Goal: Task Accomplishment & Management: Use online tool/utility

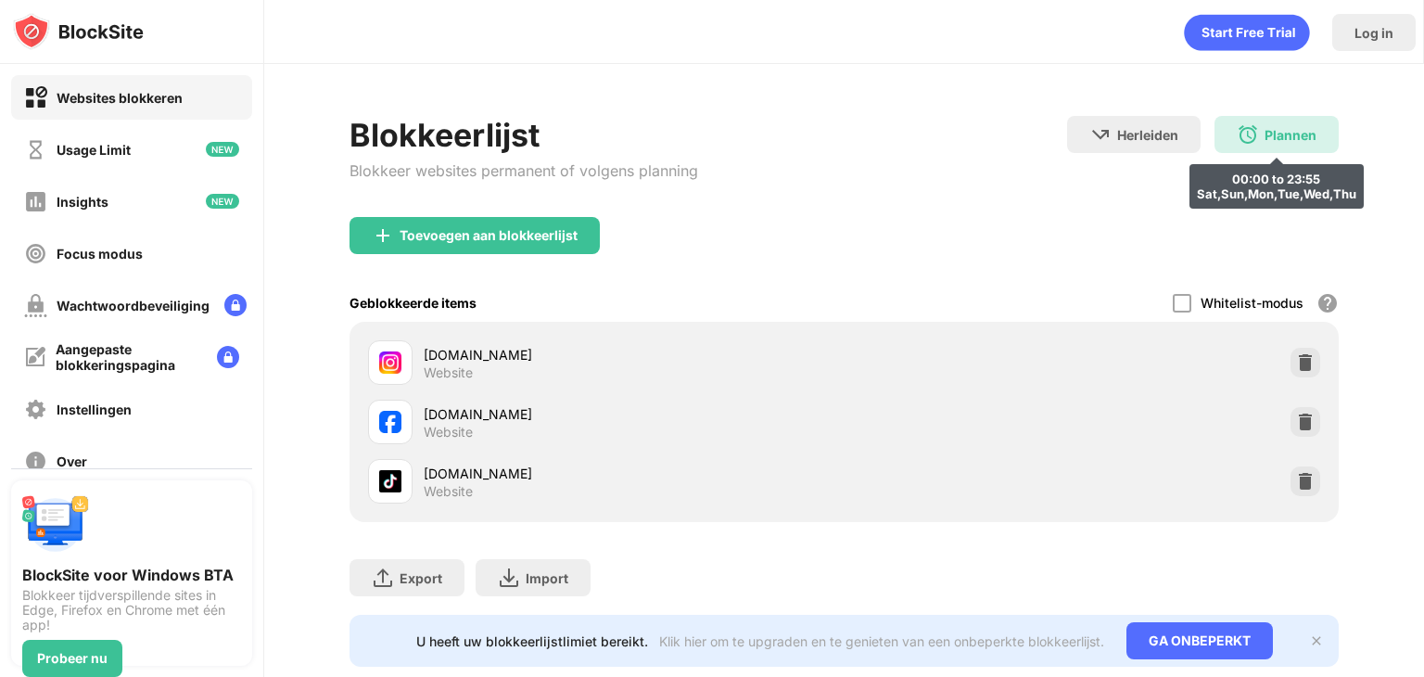
click at [1265, 128] on div "Plannen" at bounding box center [1291, 135] width 52 height 16
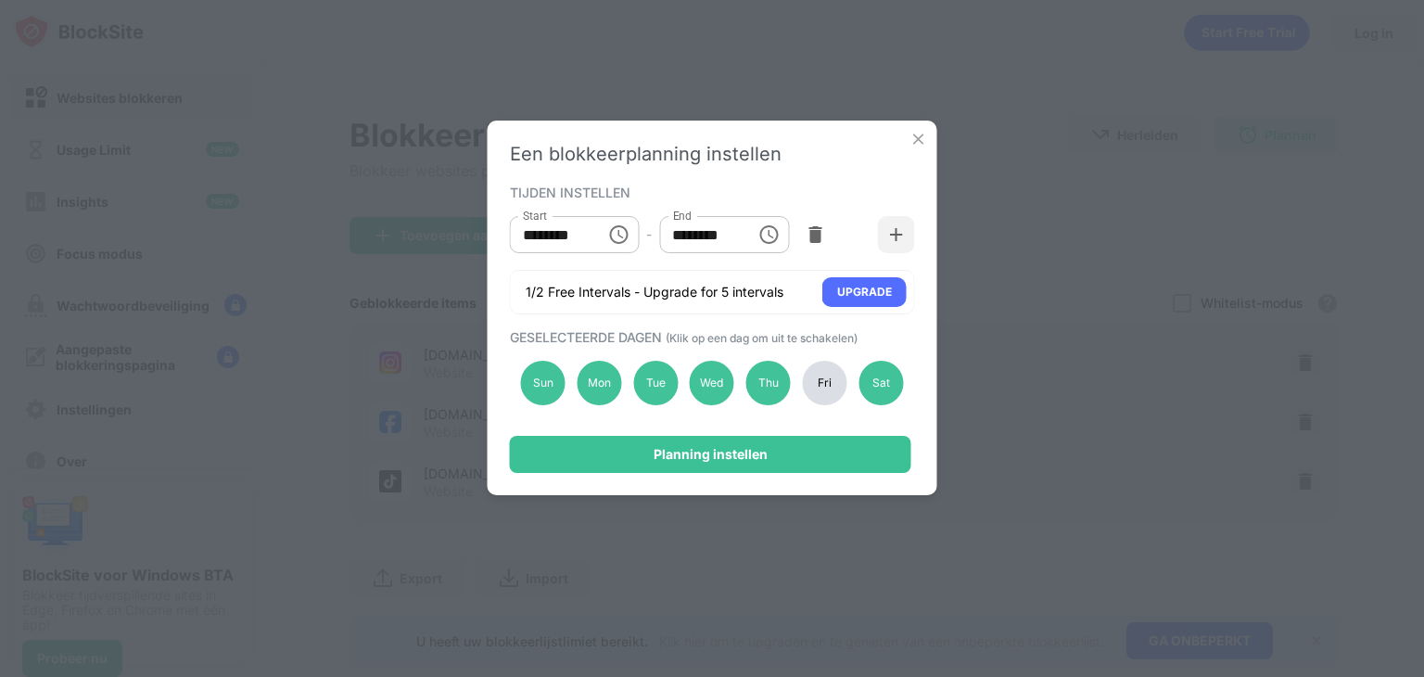
click at [881, 406] on div "Sun Mon Tue Wed Thu Fri Sat" at bounding box center [712, 383] width 405 height 76
click at [880, 405] on div "Sun Mon Tue Wed Thu Fri Sat" at bounding box center [712, 383] width 405 height 76
click at [874, 402] on div "Sat" at bounding box center [881, 383] width 45 height 45
click at [838, 392] on div "Fri" at bounding box center [825, 383] width 45 height 45
click at [846, 447] on div "Planning instellen" at bounding box center [711, 454] width 402 height 37
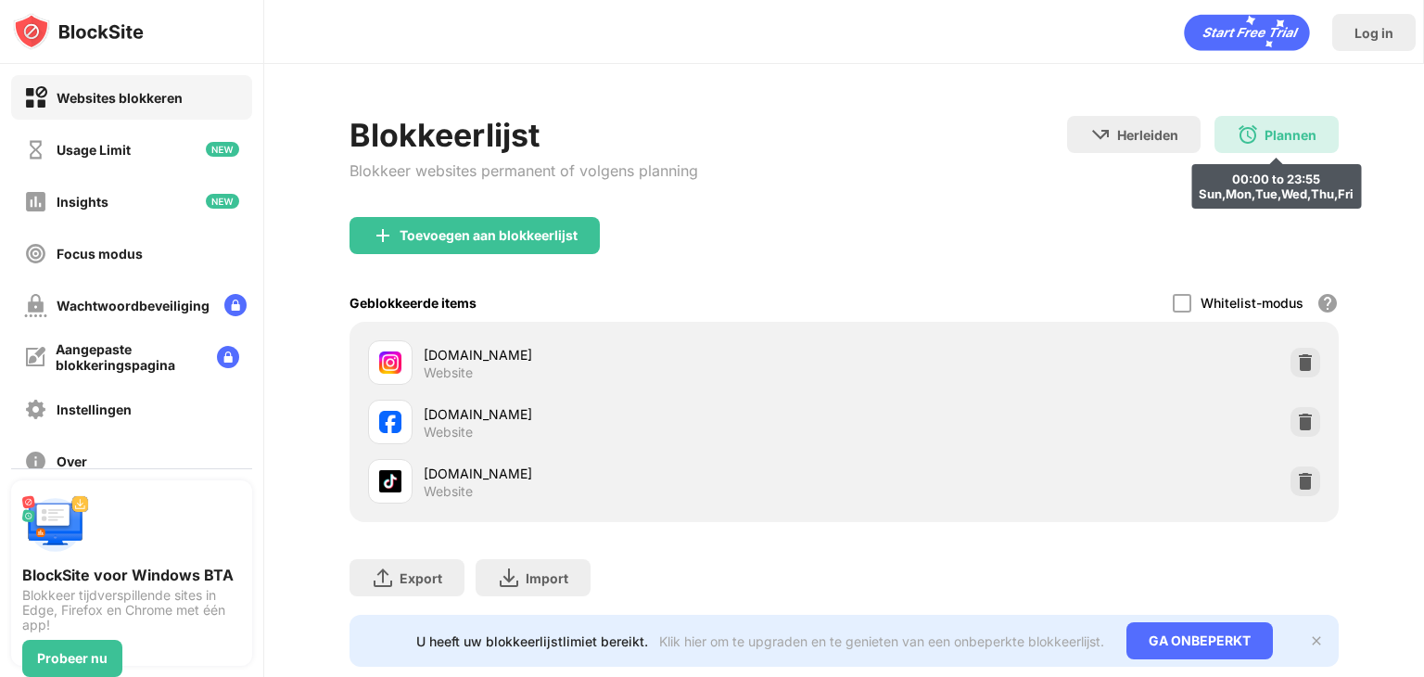
click at [1280, 129] on div "Plannen" at bounding box center [1291, 135] width 52 height 16
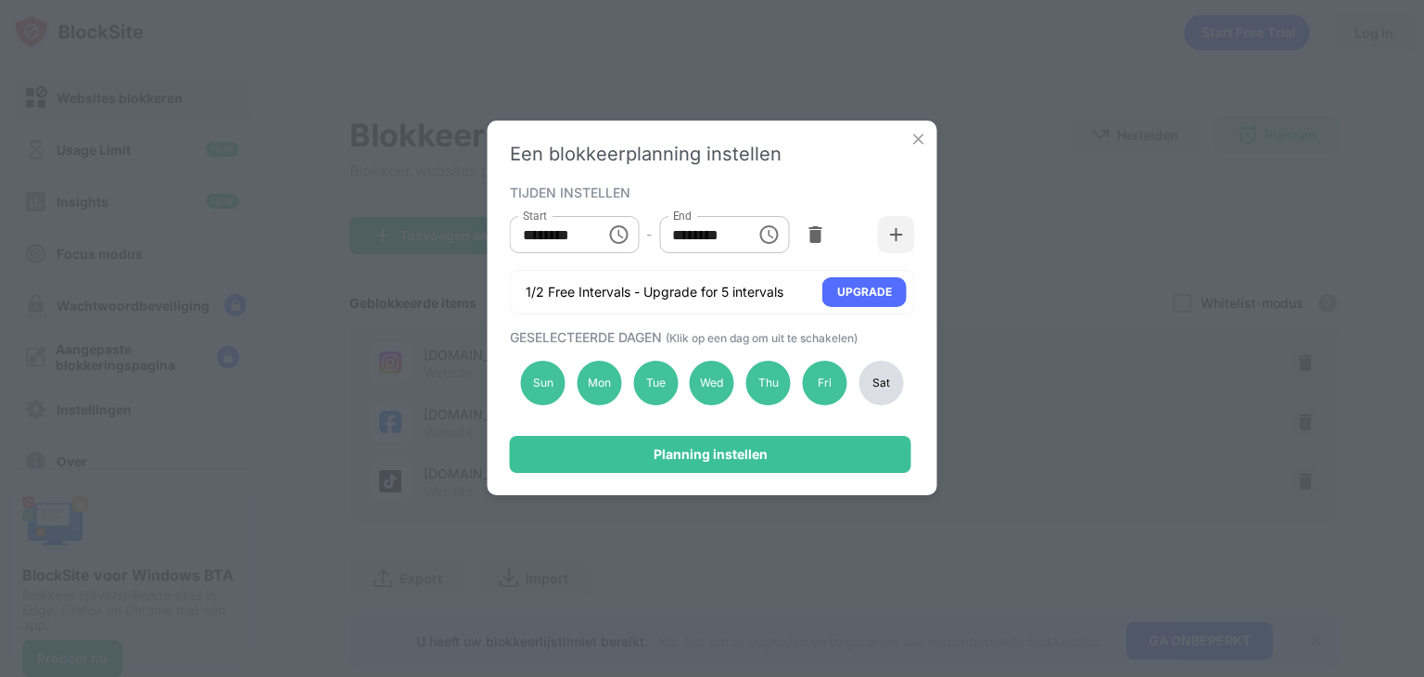
click at [877, 394] on div "Sat" at bounding box center [881, 383] width 45 height 45
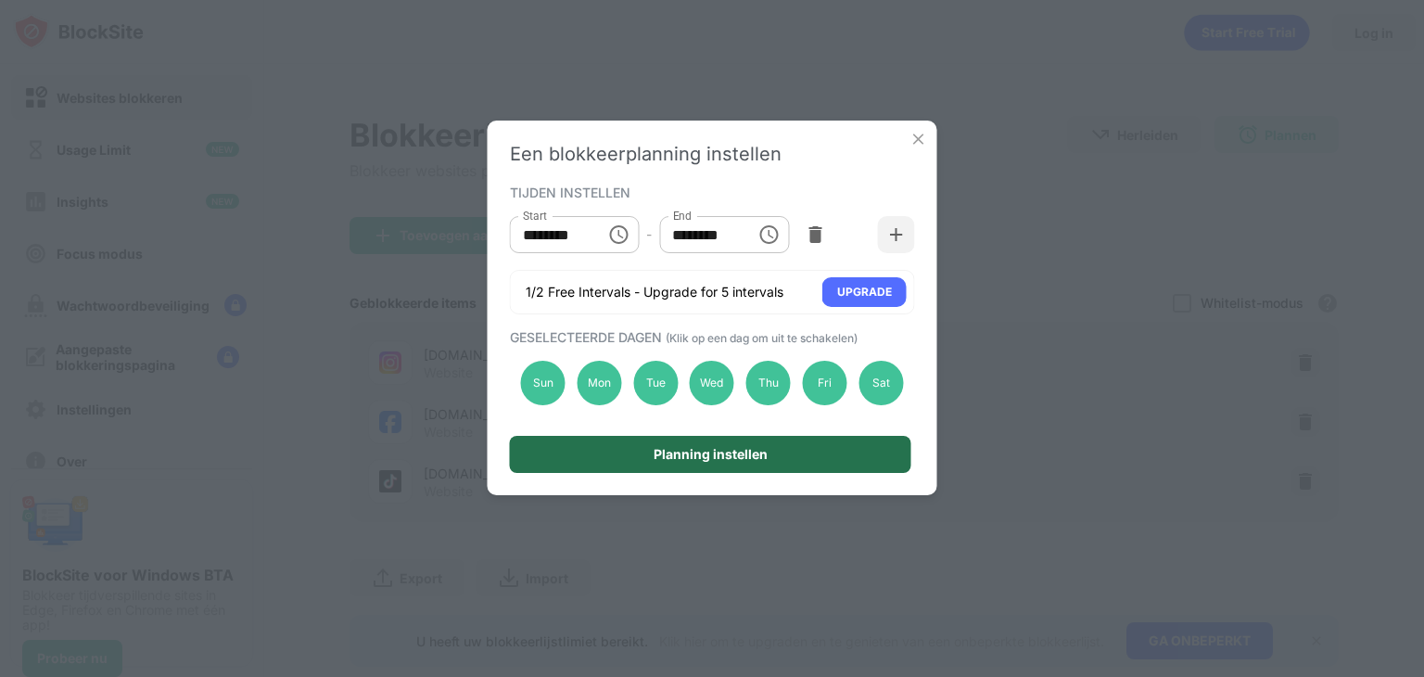
click at [886, 450] on div "Planning instellen" at bounding box center [711, 454] width 402 height 37
